Goal: Transaction & Acquisition: Purchase product/service

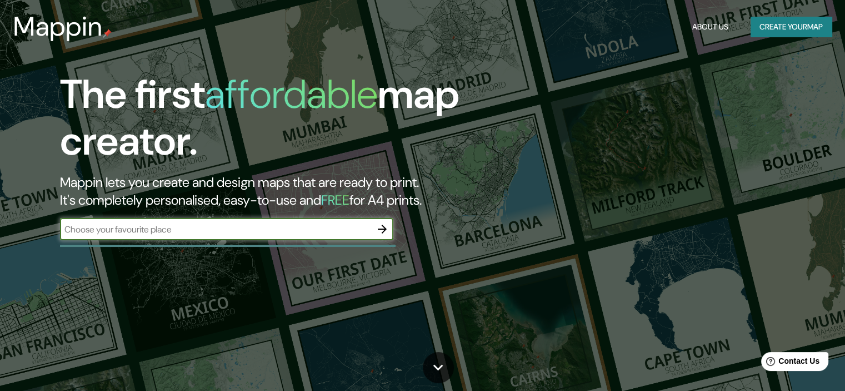
click at [172, 232] on input "text" at bounding box center [215, 229] width 311 height 13
type input "Los olivos"
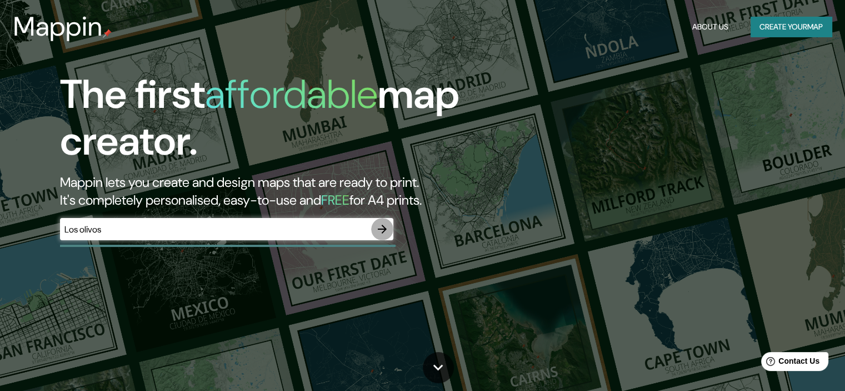
click at [387, 226] on icon "button" at bounding box center [382, 228] width 13 height 13
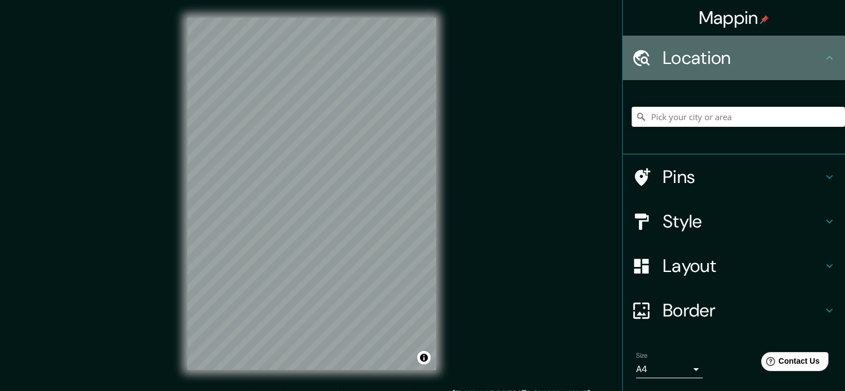
click at [823, 59] on icon at bounding box center [829, 57] width 13 height 13
drag, startPoint x: 691, startPoint y: 63, endPoint x: 493, endPoint y: 97, distance: 201.3
click at [691, 64] on h4 "Location" at bounding box center [743, 58] width 160 height 22
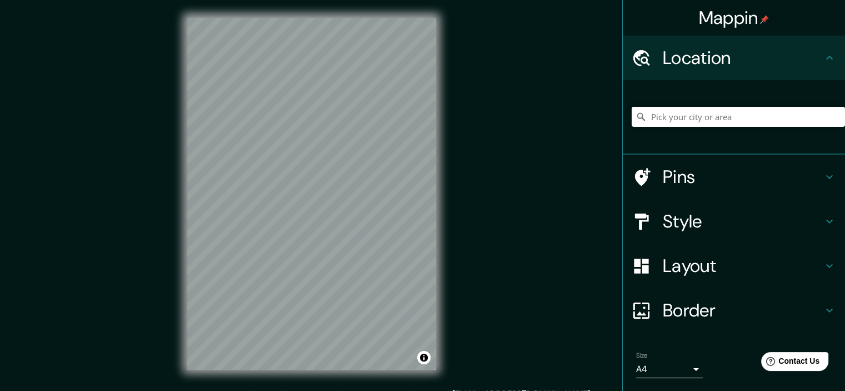
click at [780, 172] on h4 "Pins" at bounding box center [743, 177] width 160 height 22
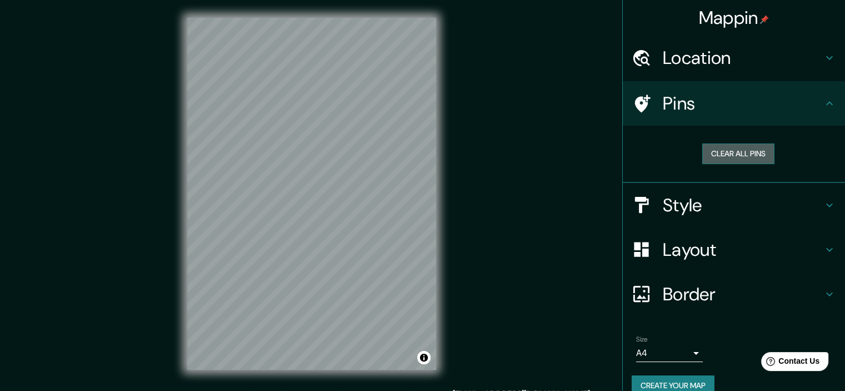
click at [751, 159] on button "Clear all pins" at bounding box center [738, 153] width 72 height 21
click at [781, 102] on h4 "Pins" at bounding box center [743, 103] width 160 height 22
click at [720, 149] on button "Clear all pins" at bounding box center [738, 153] width 72 height 21
click at [694, 197] on h4 "Style" at bounding box center [743, 205] width 160 height 22
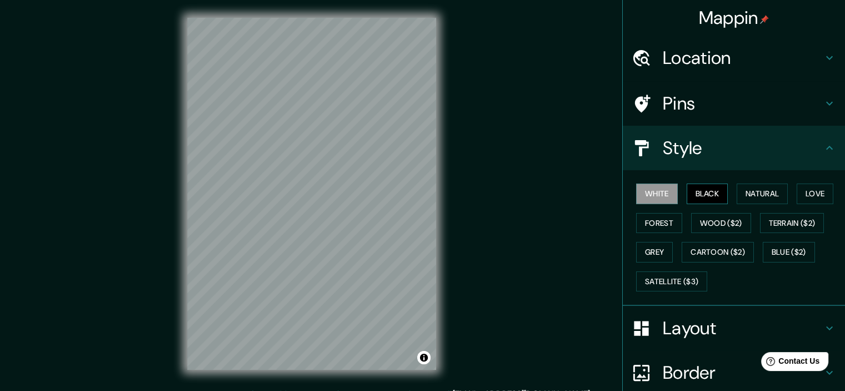
click at [705, 197] on button "Black" at bounding box center [708, 193] width 42 height 21
click at [742, 191] on button "Natural" at bounding box center [762, 193] width 51 height 21
click at [782, 193] on button "Natural" at bounding box center [762, 193] width 51 height 21
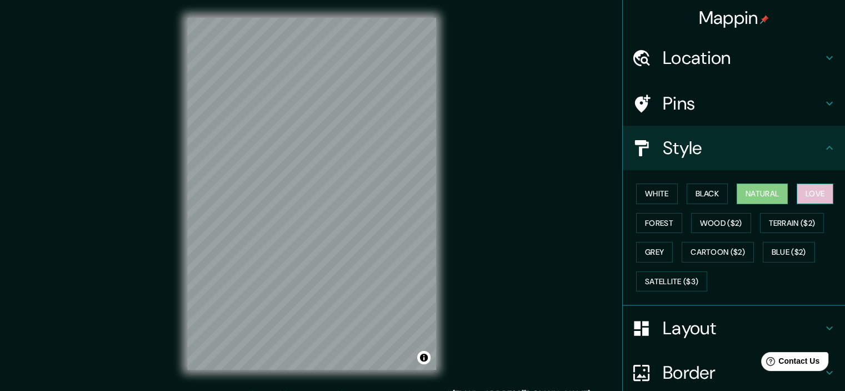
click at [797, 195] on button "Love" at bounding box center [815, 193] width 37 height 21
click at [642, 213] on button "Forest" at bounding box center [659, 223] width 46 height 21
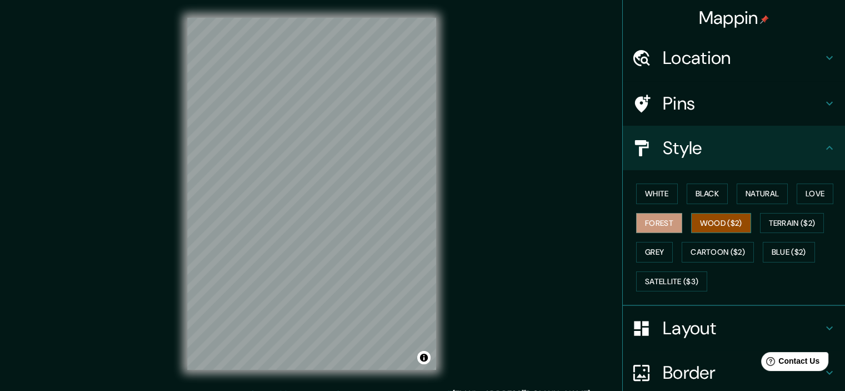
click at [698, 228] on button "Wood ($2)" at bounding box center [721, 223] width 60 height 21
drag, startPoint x: 663, startPoint y: 226, endPoint x: 662, endPoint y: 234, distance: 8.4
click at [662, 234] on div "White Black Natural Love Forest Wood ($2) Terrain ($2) Grey Cartoon ($2) Blue (…" at bounding box center [738, 237] width 213 height 117
click at [654, 232] on div "White Black Natural Love Forest Wood ($2) Terrain ($2) Grey Cartoon ($2) Blue (…" at bounding box center [738, 237] width 213 height 117
click at [697, 198] on button "Black" at bounding box center [708, 193] width 42 height 21
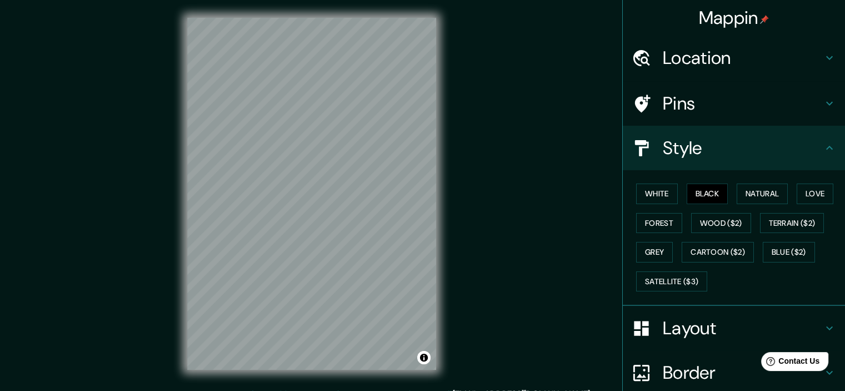
click at [666, 319] on h4 "Layout" at bounding box center [743, 328] width 160 height 22
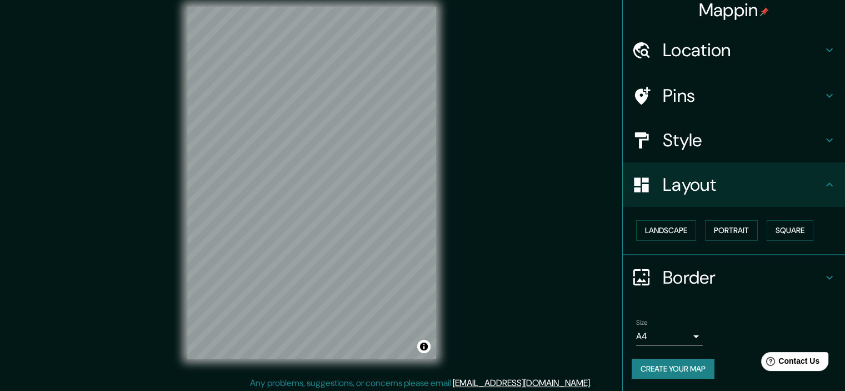
scroll to position [14, 0]
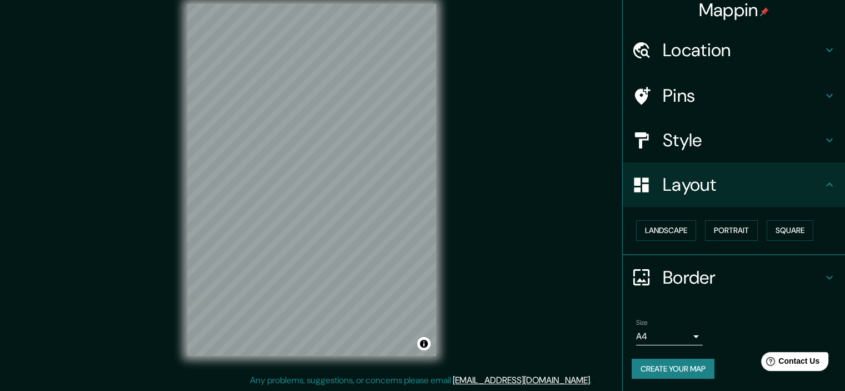
click at [699, 271] on h4 "Border" at bounding box center [743, 277] width 160 height 22
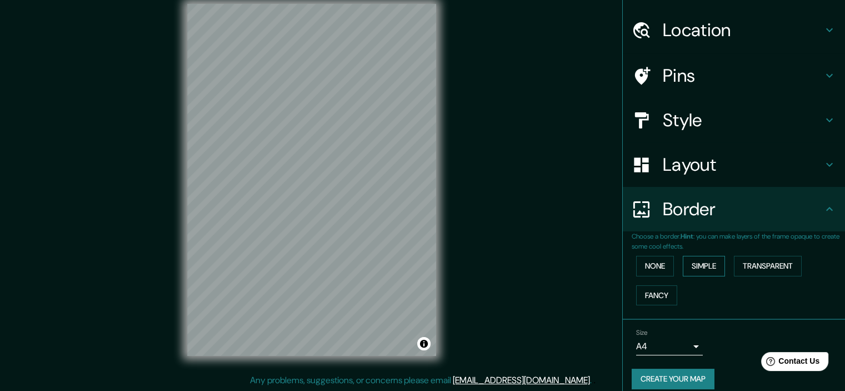
scroll to position [38, 0]
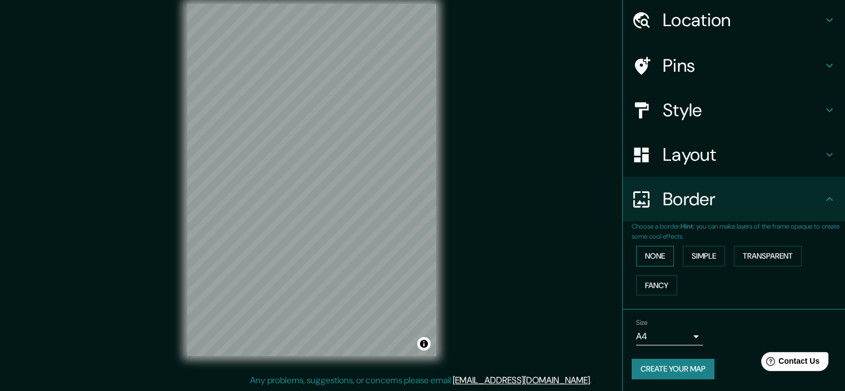
click at [651, 256] on button "None" at bounding box center [655, 256] width 38 height 21
click at [697, 257] on button "Simple" at bounding box center [704, 256] width 42 height 21
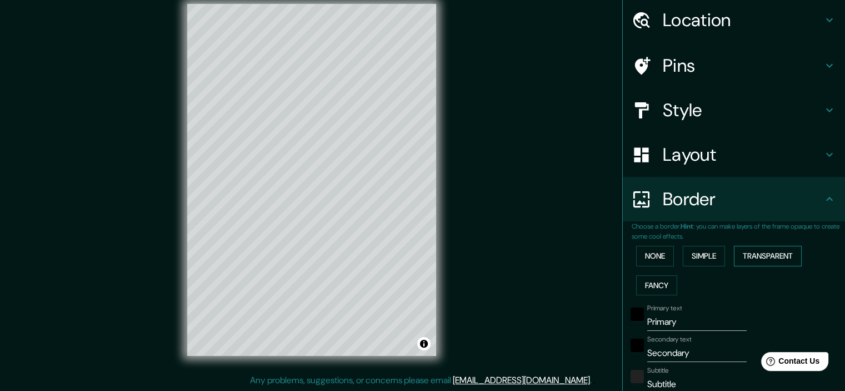
click at [747, 257] on button "Transparent" at bounding box center [768, 256] width 68 height 21
click at [647, 281] on button "Fancy" at bounding box center [656, 285] width 41 height 21
click at [640, 251] on button "None" at bounding box center [655, 256] width 38 height 21
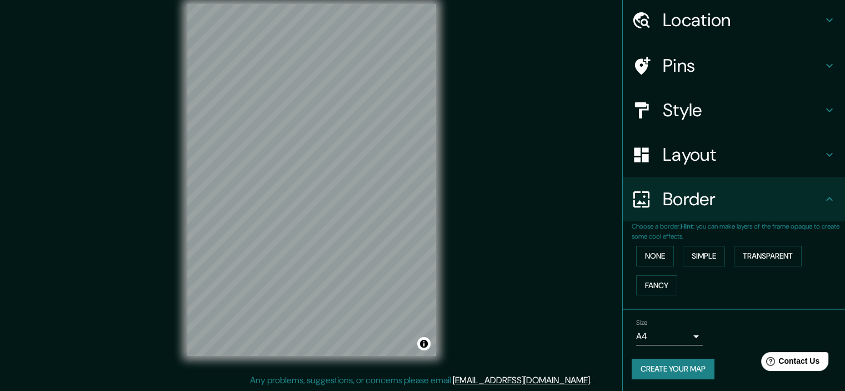
click at [758, 200] on h4 "Border" at bounding box center [743, 199] width 160 height 22
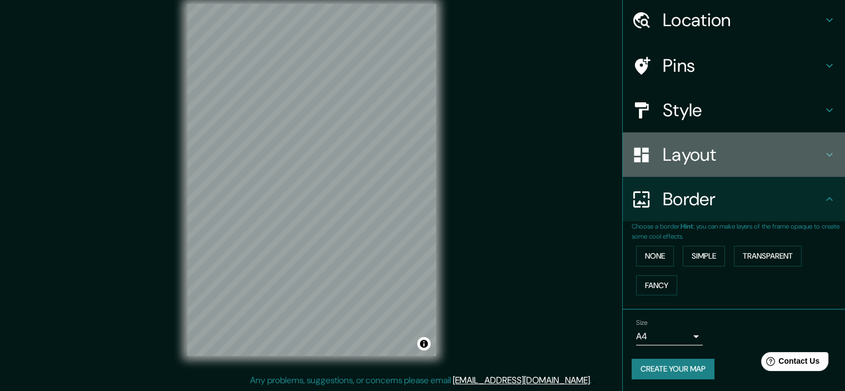
click at [731, 161] on h4 "Layout" at bounding box center [743, 154] width 160 height 22
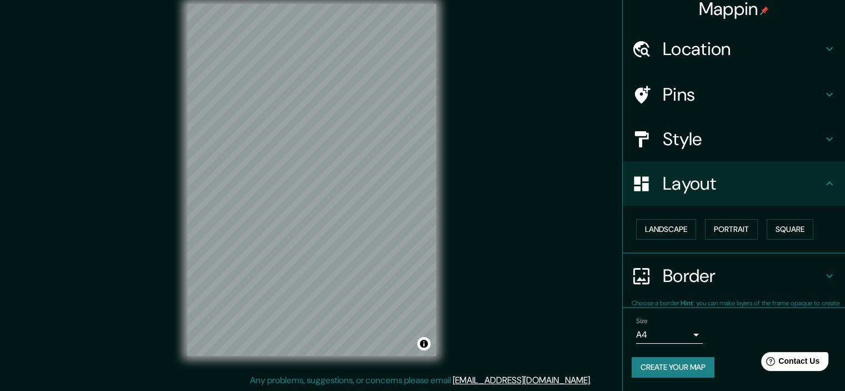
scroll to position [8, 0]
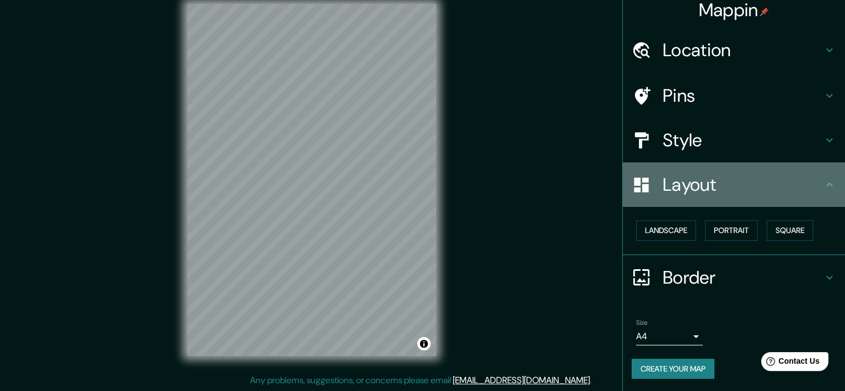
click at [699, 188] on h4 "Layout" at bounding box center [743, 184] width 160 height 22
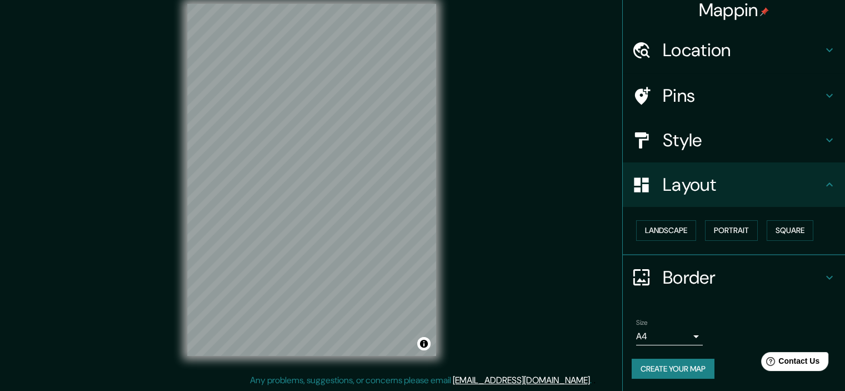
click at [694, 131] on h4 "Style" at bounding box center [743, 140] width 160 height 22
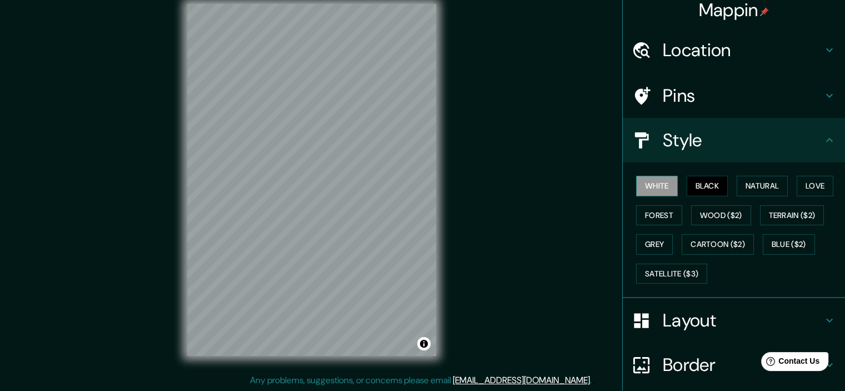
click at [636, 187] on button "White" at bounding box center [657, 186] width 42 height 21
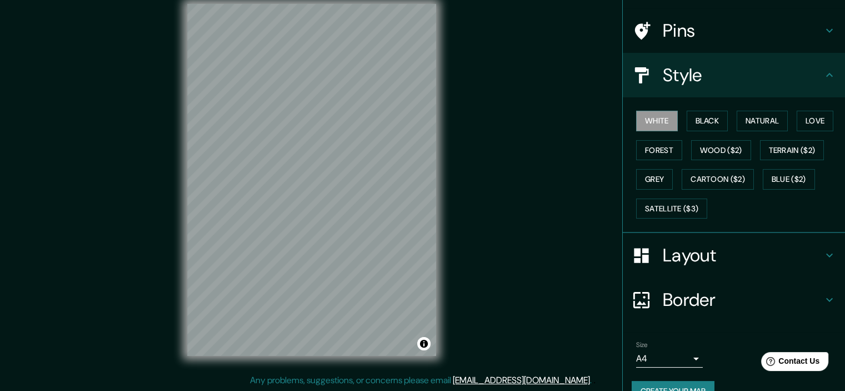
scroll to position [94, 0]
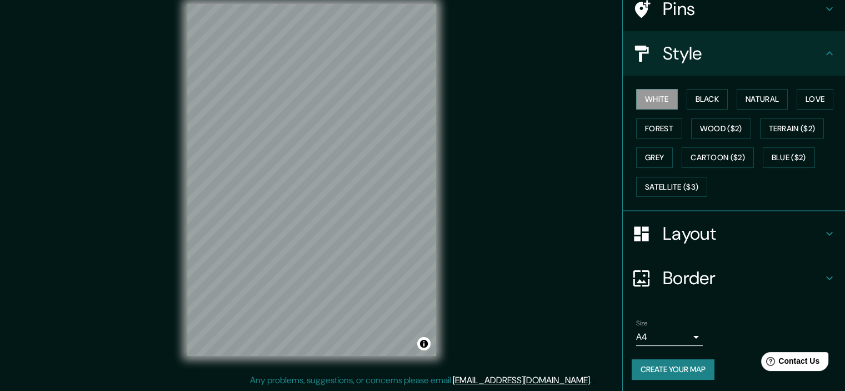
click at [673, 365] on button "Create your map" at bounding box center [673, 369] width 83 height 21
click at [692, 373] on button "Create your map" at bounding box center [673, 369] width 83 height 21
click at [647, 373] on button "Create your map" at bounding box center [673, 369] width 83 height 21
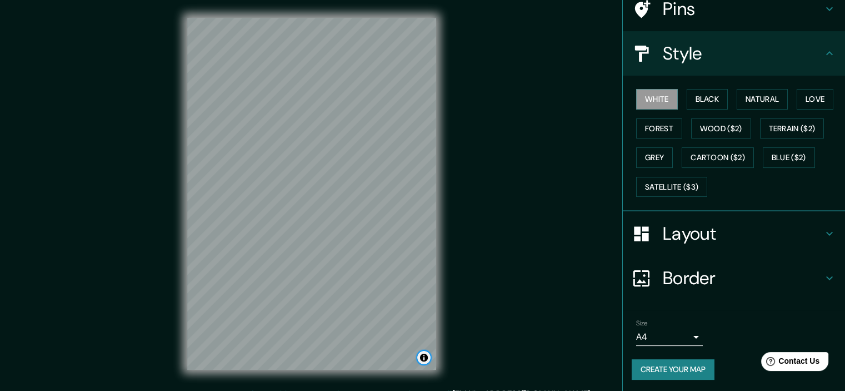
click at [425, 358] on button "Toggle attribution" at bounding box center [423, 357] width 13 height 13
click at [671, 376] on button "Create your map" at bounding box center [673, 369] width 83 height 21
click at [789, 363] on span "Contact Us" at bounding box center [799, 360] width 43 height 9
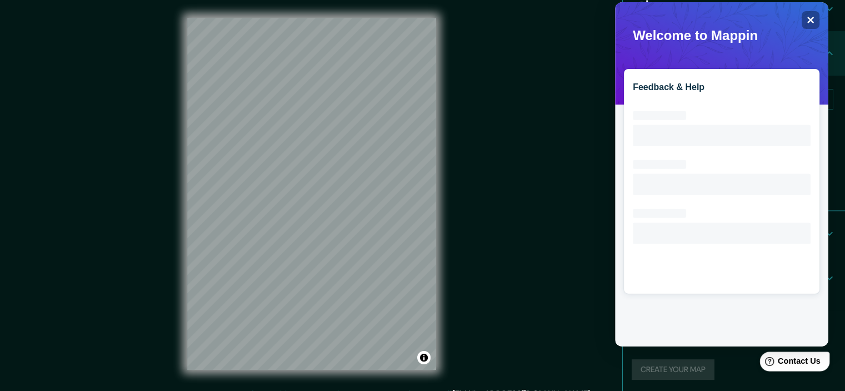
scroll to position [0, 0]
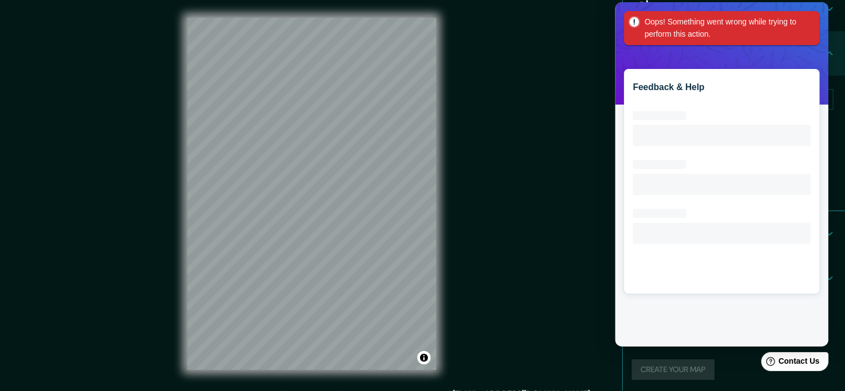
click at [818, 22] on div "Oops! Something went wrong while trying to perform this action." at bounding box center [722, 28] width 196 height 34
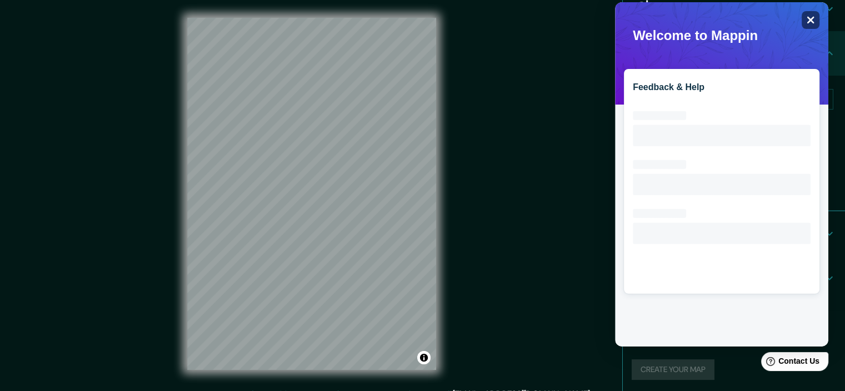
click at [812, 24] on div "Close" at bounding box center [811, 20] width 18 height 18
